Goal: Navigation & Orientation: Find specific page/section

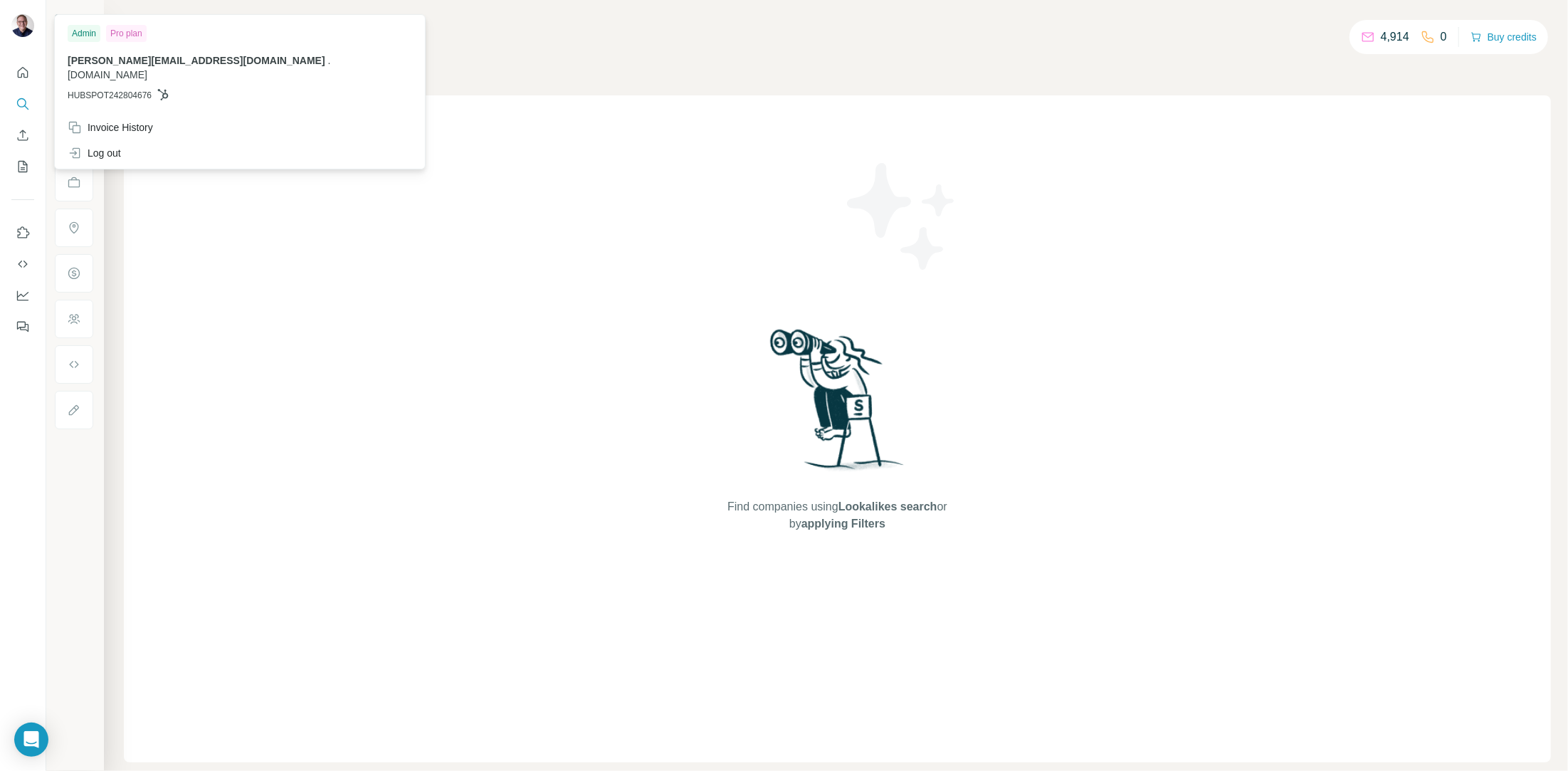
click at [22, 29] on img at bounding box center [23, 25] width 23 height 23
click at [826, 154] on div "Find companies using Lookalikes search or by applying Filters" at bounding box center [838, 428] width 256 height 667
click at [76, 69] on div "[PERSON_NAME][EMAIL_ADDRESS][DOMAIN_NAME] . [DOMAIN_NAME] HUBSPOT242804676" at bounding box center [240, 77] width 345 height 48
click at [75, 36] on div "Admin" at bounding box center [84, 34] width 33 height 17
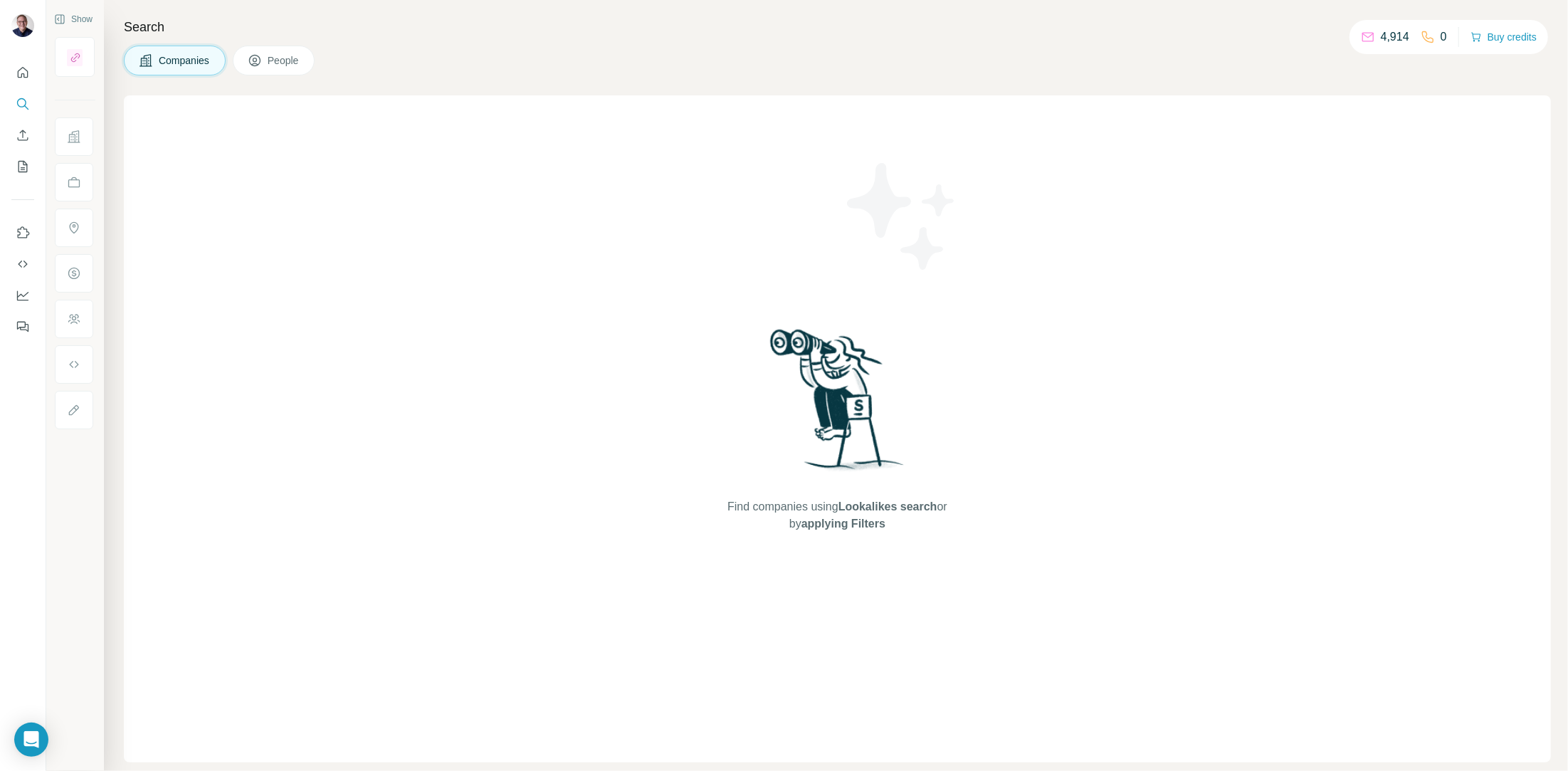
click at [18, 24] on img at bounding box center [23, 25] width 23 height 23
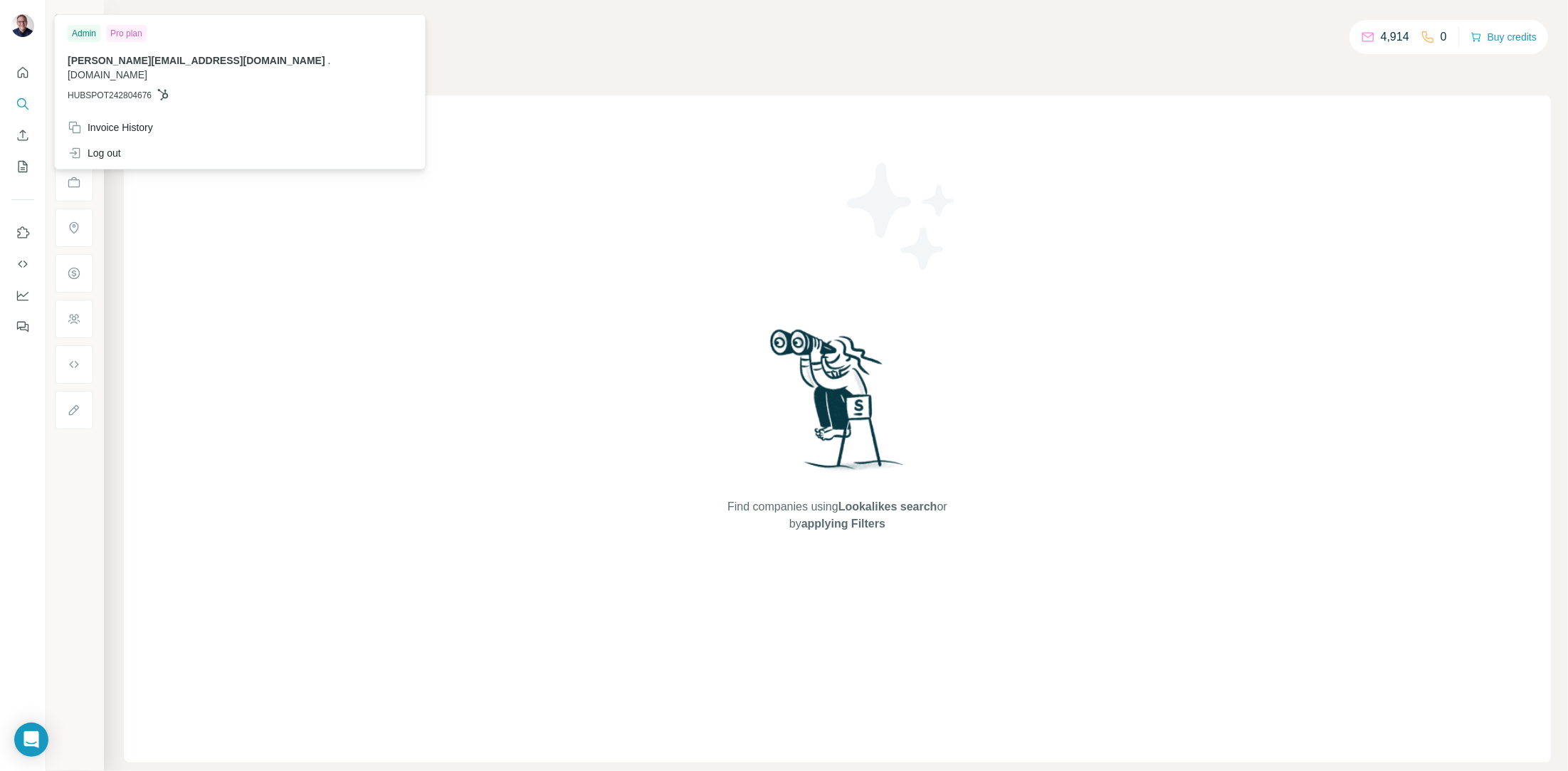
click at [1403, 37] on p "4,914" at bounding box center [1395, 37] width 28 height 17
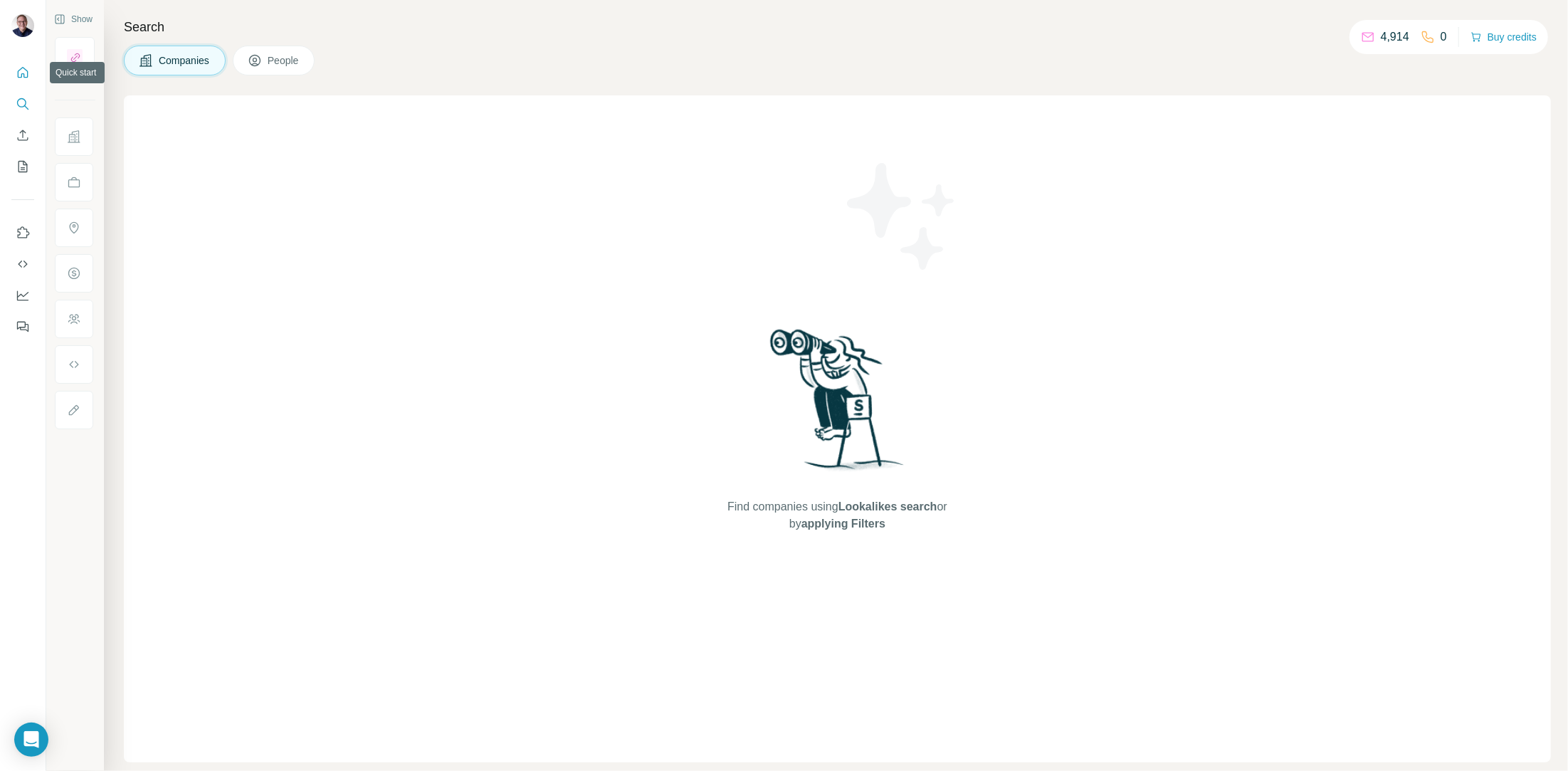
click at [28, 74] on icon "Quick start" at bounding box center [23, 73] width 14 height 14
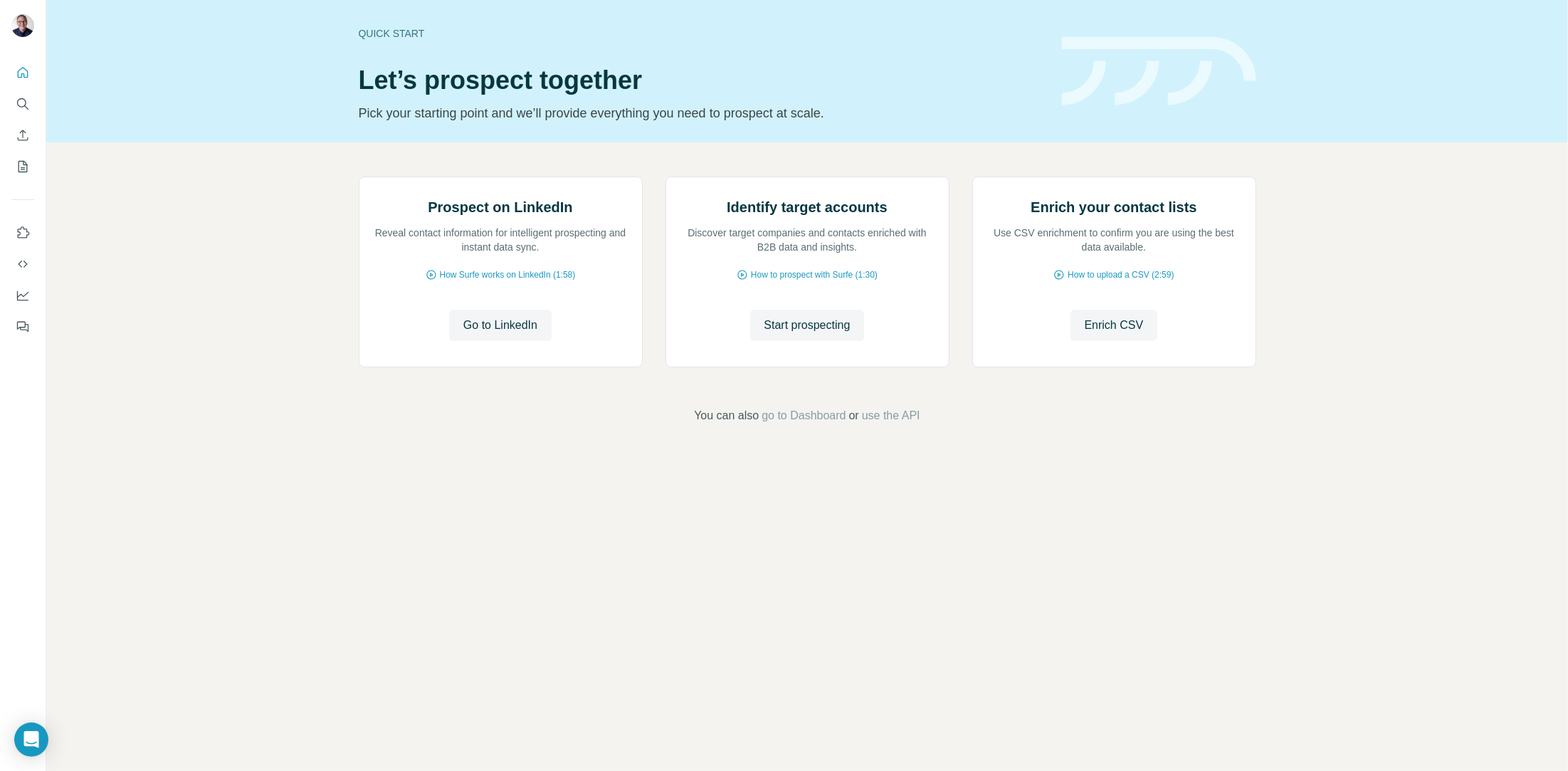
drag, startPoint x: 28, startPoint y: 74, endPoint x: 252, endPoint y: 141, distance: 233.8
click at [252, 141] on div "Quick start Let’s prospect together Pick your starting point and we’ll provide …" at bounding box center [784, 386] width 1568 height 771
click at [20, 296] on icon "Dashboard" at bounding box center [23, 295] width 14 height 14
